Goal: Contribute content: Contribute content

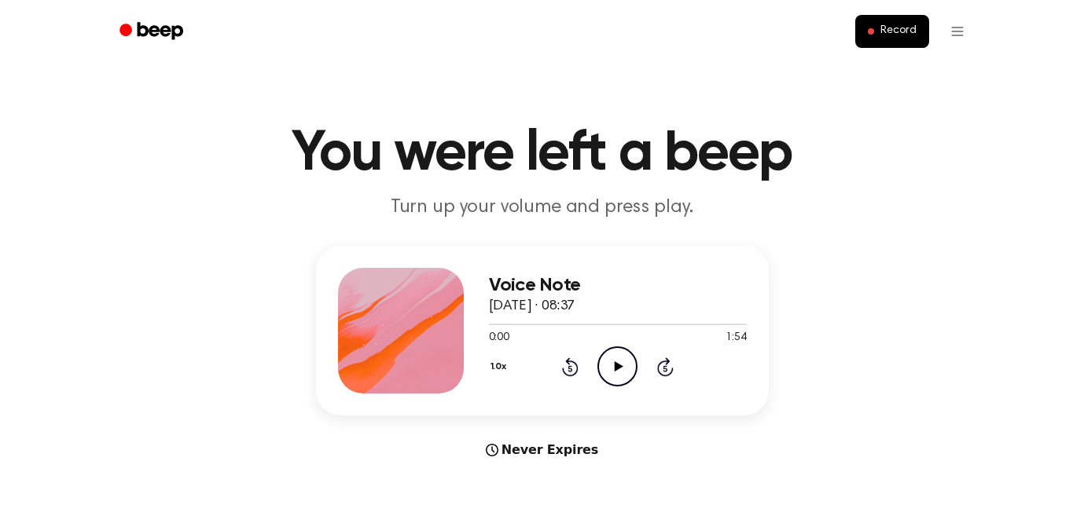
click at [615, 374] on icon "Play Audio" at bounding box center [617, 367] width 40 height 40
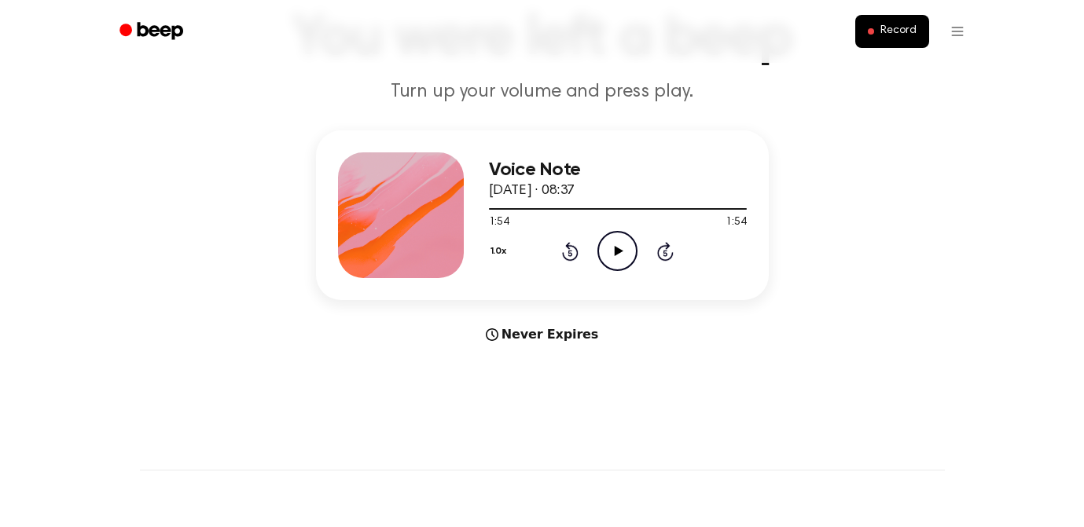
scroll to position [531, 0]
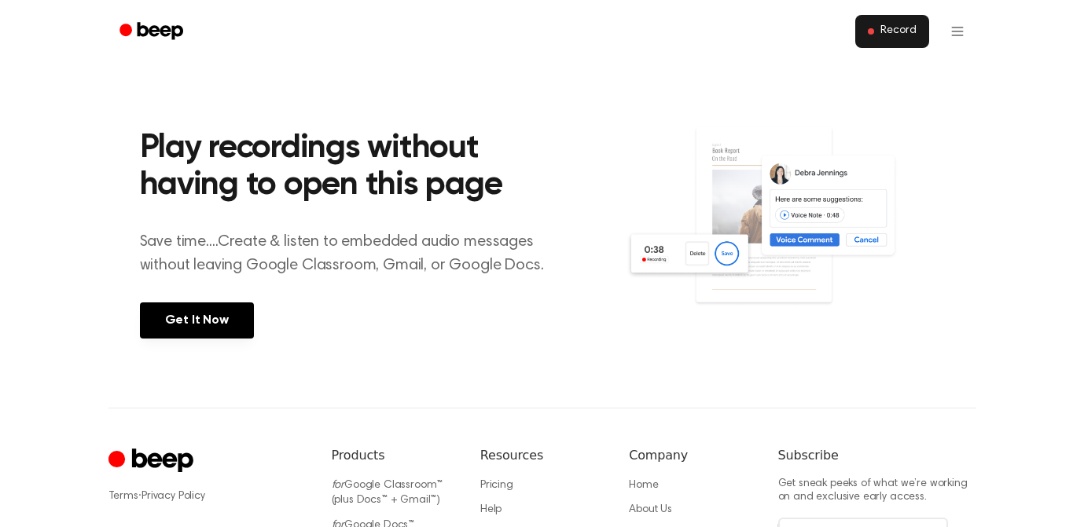
click at [884, 41] on button "Record" at bounding box center [891, 31] width 73 height 33
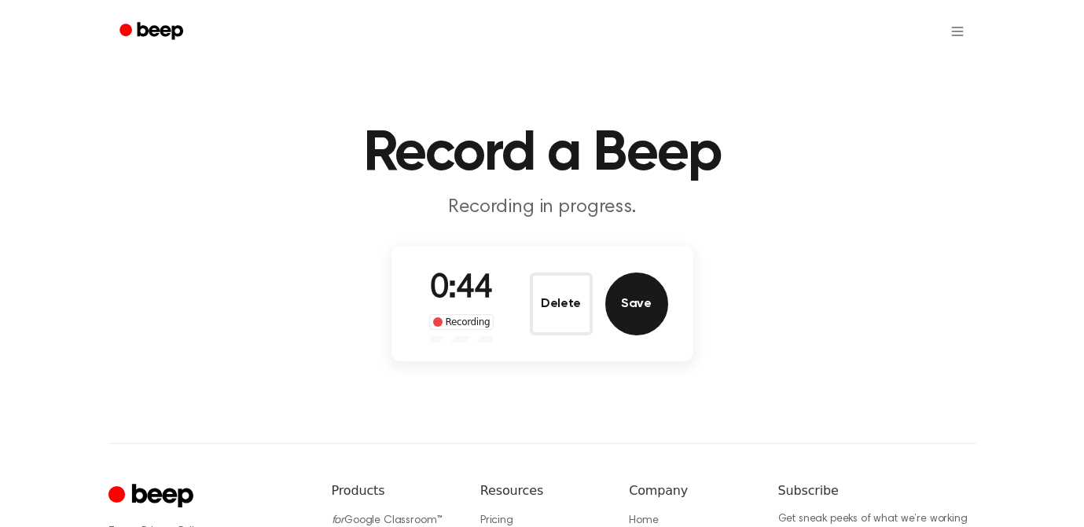
click at [638, 303] on button "Save" at bounding box center [636, 304] width 63 height 63
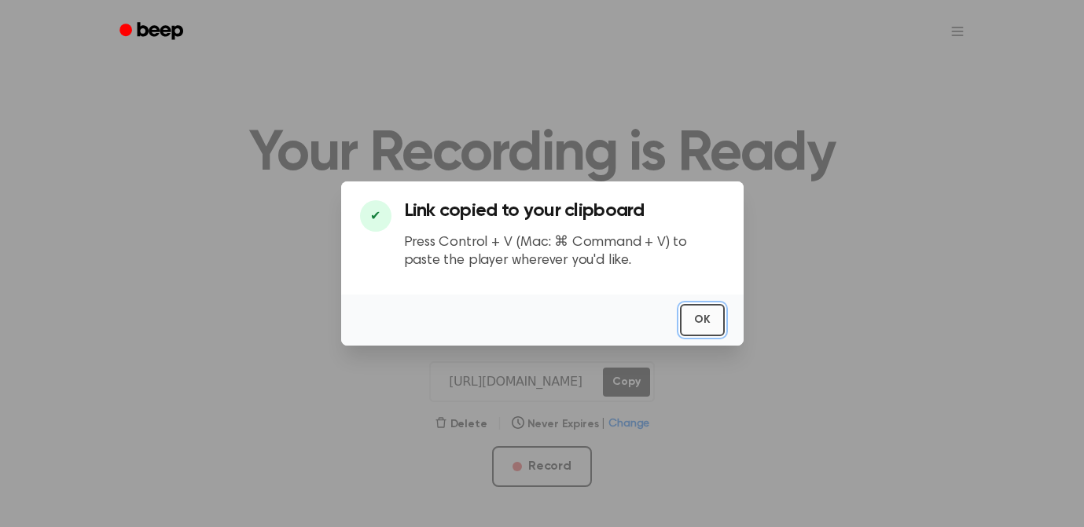
click at [699, 324] on button "OK" at bounding box center [702, 320] width 45 height 32
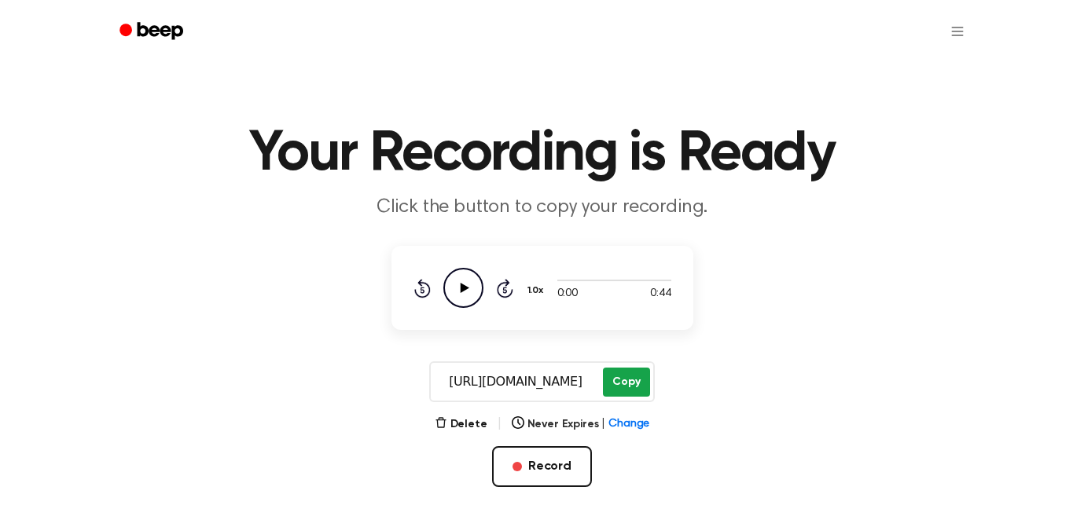
click at [628, 382] on button "Copy" at bounding box center [626, 382] width 46 height 29
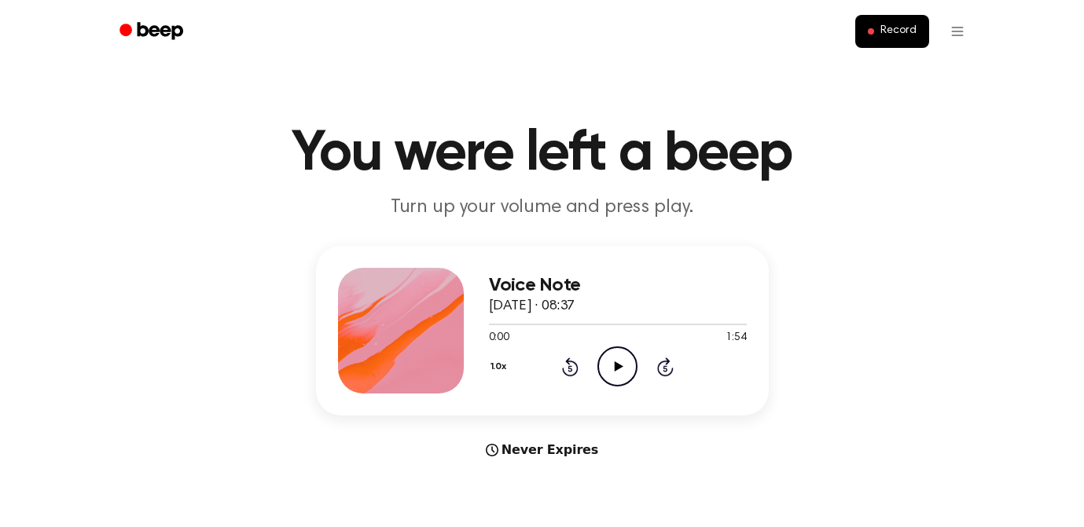
click at [634, 369] on icon "Play Audio" at bounding box center [617, 367] width 40 height 40
drag, startPoint x: 487, startPoint y: 326, endPoint x: 579, endPoint y: 326, distance: 91.9
click at [579, 326] on div at bounding box center [618, 323] width 258 height 13
drag, startPoint x: 546, startPoint y: 324, endPoint x: 606, endPoint y: 325, distance: 59.7
click at [607, 325] on div at bounding box center [618, 323] width 258 height 13
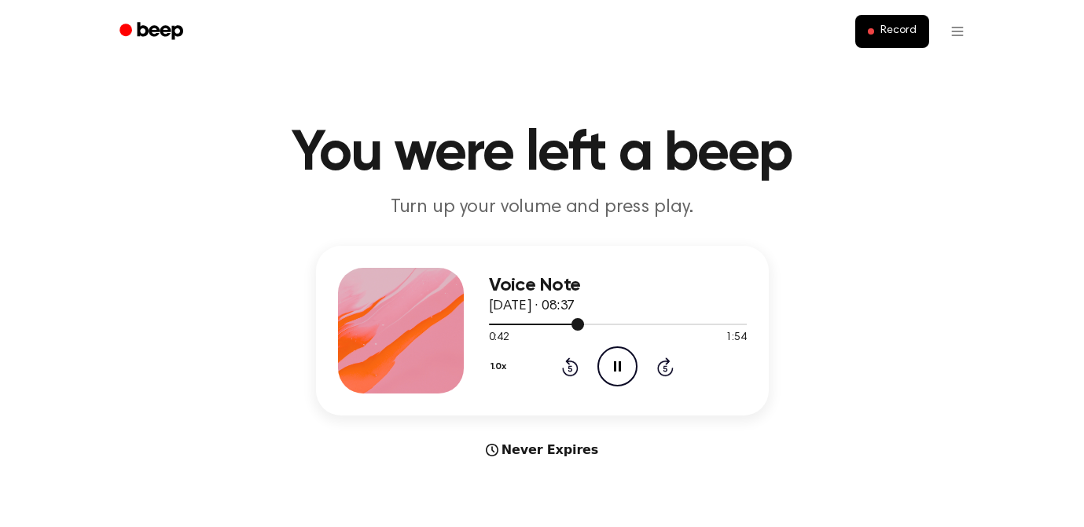
drag, startPoint x: 578, startPoint y: 324, endPoint x: 550, endPoint y: 324, distance: 28.3
click at [550, 324] on div at bounding box center [537, 325] width 96 height 2
click at [628, 376] on icon "Pause Audio" at bounding box center [617, 367] width 40 height 40
